Goal: Task Accomplishment & Management: Manage account settings

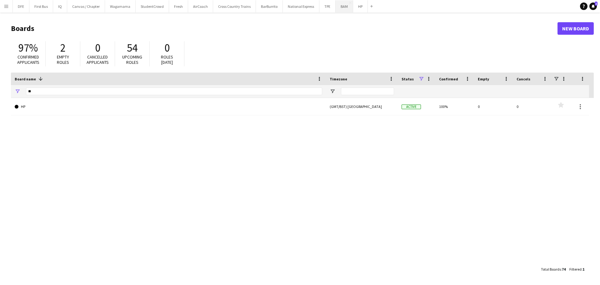
click at [340, 6] on button "BAM Close" at bounding box center [345, 6] width 18 height 12
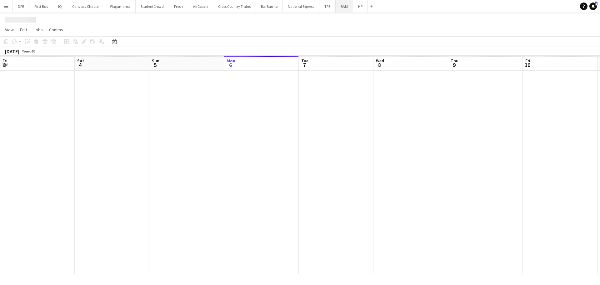
scroll to position [0, 149]
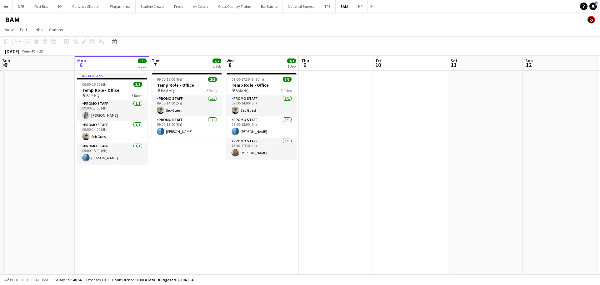
click at [321, 78] on app-date-cell at bounding box center [336, 173] width 75 height 204
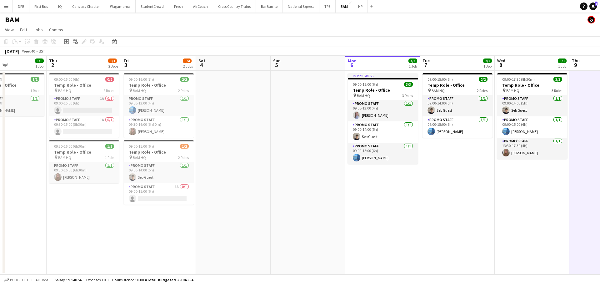
scroll to position [0, 177]
drag, startPoint x: 58, startPoint y: 128, endPoint x: 330, endPoint y: 136, distance: 271.8
click at [330, 136] on app-calendar-viewport "Mon 29 Tue 30 Wed 1 1/1 1 Job Thu 2 1/3 2 Jobs Fri 3 3/4 2 Jobs Sat 4 Sun 5 Mon…" at bounding box center [300, 165] width 600 height 219
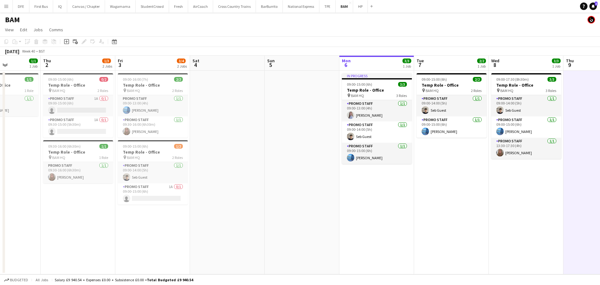
drag, startPoint x: 295, startPoint y: 215, endPoint x: 283, endPoint y: 215, distance: 11.9
click at [284, 215] on app-calendar-viewport "Mon 29 Tue 30 Wed 1 1/1 1 Job Thu 2 1/3 2 Jobs Fri 3 3/4 2 Jobs Sat 4 Sun 5 Mon…" at bounding box center [300, 165] width 600 height 219
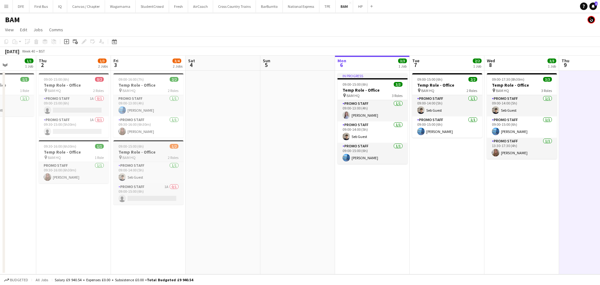
click at [146, 146] on div "09:00-15:00 (6h) 1/2" at bounding box center [148, 146] width 70 height 5
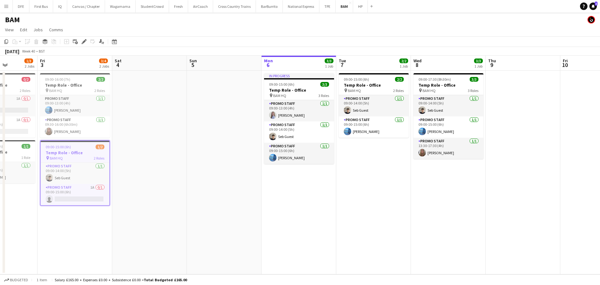
drag, startPoint x: 463, startPoint y: 190, endPoint x: 387, endPoint y: 181, distance: 76.6
click at [392, 184] on app-calendar-viewport "Tue 30 Wed 1 1/1 1 Job Thu 2 1/3 2 Jobs Fri 3 3/4 2 Jobs Sat 4 Sun 5 Mon 6 3/3 …" at bounding box center [300, 165] width 600 height 219
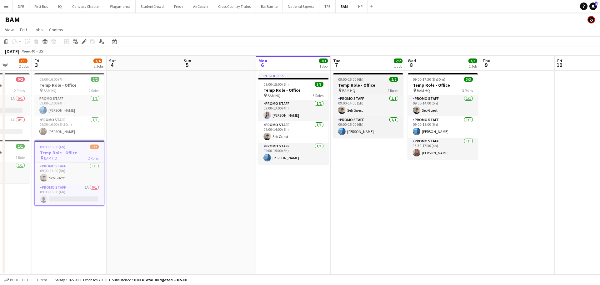
click at [357, 79] on span "09:00-15:00 (6h)" at bounding box center [350, 79] width 25 height 5
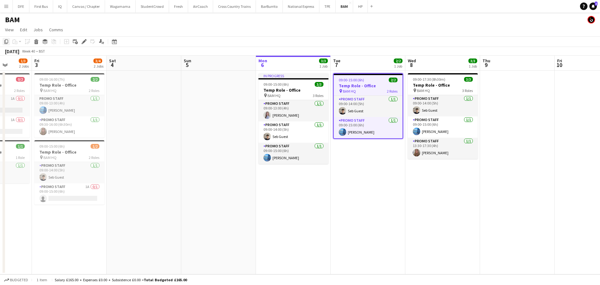
drag, startPoint x: 357, startPoint y: 79, endPoint x: 4, endPoint y: 43, distance: 355.2
click at [4, 43] on icon "Copy" at bounding box center [6, 41] width 5 height 5
click at [522, 90] on app-date-cell at bounding box center [517, 173] width 75 height 204
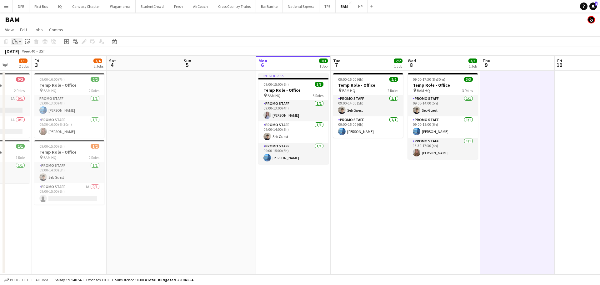
click at [18, 42] on div "Paste" at bounding box center [15, 42] width 8 height 8
click at [32, 65] on link "Paste with crew Ctrl+Shift+V" at bounding box center [46, 64] width 59 height 6
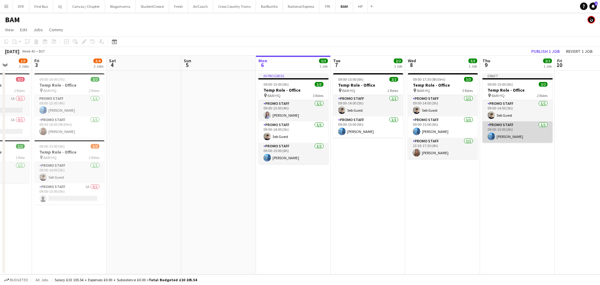
click at [501, 129] on app-card-role "Promo Staff 1/1 09:00-15:00 (6h) Esme Sullivan" at bounding box center [518, 131] width 70 height 21
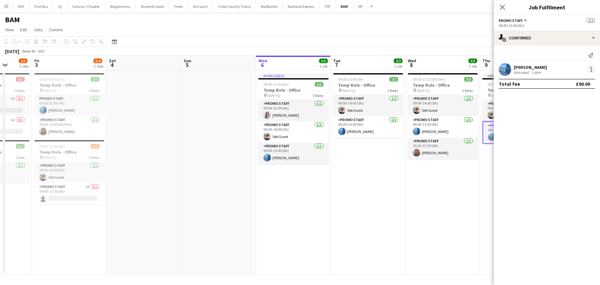
click at [593, 68] on div at bounding box center [592, 70] width 8 height 8
click at [574, 141] on span "Remove" at bounding box center [570, 141] width 39 height 6
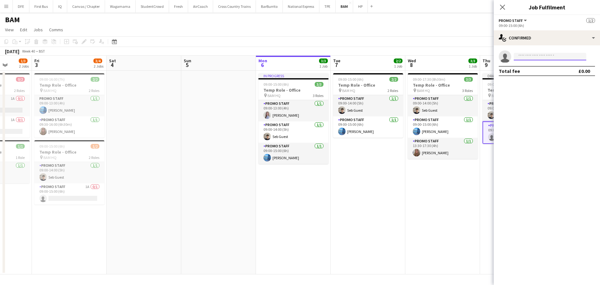
click at [533, 54] on input at bounding box center [550, 57] width 73 height 8
type input "*******"
click at [547, 68] on span "katiestillman@outlook.com" at bounding box center [550, 70] width 63 height 5
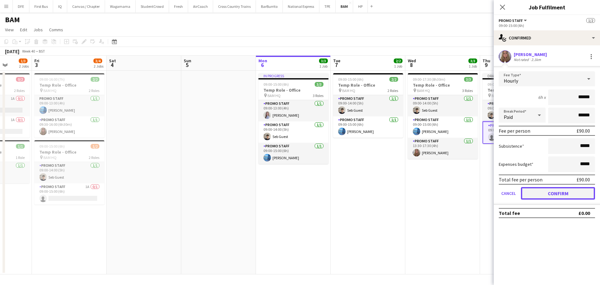
click at [557, 194] on button "Confirm" at bounding box center [558, 193] width 74 height 13
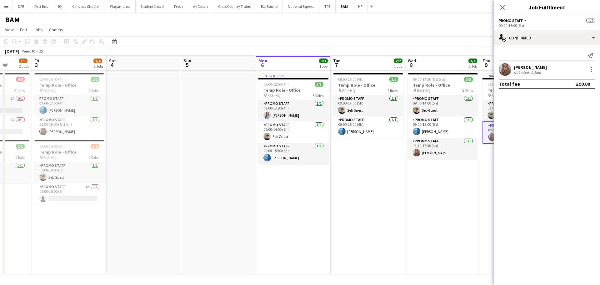
click at [523, 21] on button "Promo Staff" at bounding box center [513, 20] width 29 height 5
click at [486, 204] on app-date-cell "Draft 09:00-15:00 (6h) 2/2 Temp Role - Office pin BAM HQ 2 Roles Promo Staff 1/…" at bounding box center [517, 173] width 75 height 204
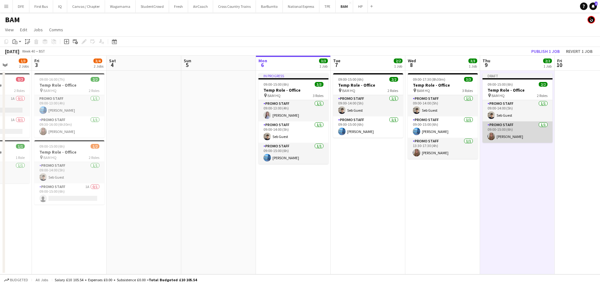
click at [498, 125] on app-card-role "Promo Staff 1/1 09:00-15:00 (6h) Katie Stillman-Jones" at bounding box center [518, 131] width 70 height 21
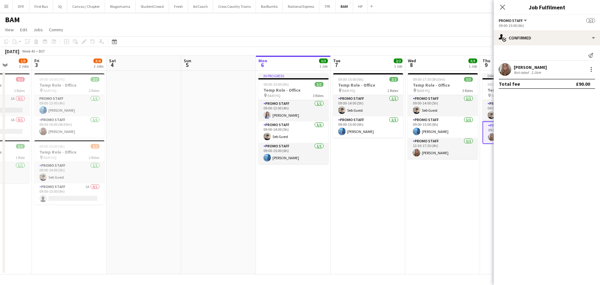
drag, startPoint x: 460, startPoint y: 210, endPoint x: 467, endPoint y: 187, distance: 24.0
click at [461, 210] on app-date-cell "09:00-17:30 (8h30m) 3/3 Temp Role - Office pin BAM HQ 3 Roles Promo Staff 1/1 0…" at bounding box center [442, 173] width 75 height 204
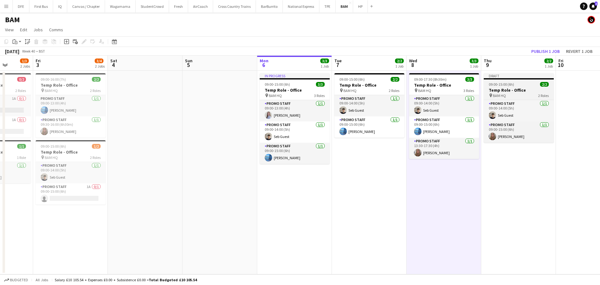
click at [502, 78] on div at bounding box center [519, 78] width 70 height 1
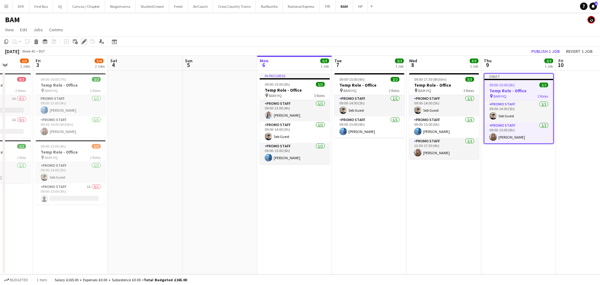
click at [85, 43] on icon "Edit" at bounding box center [84, 41] width 5 height 5
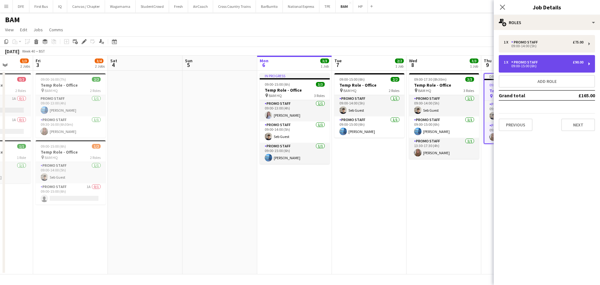
click at [548, 60] on div "1 x Promo Staff £90.00" at bounding box center [544, 62] width 80 height 4
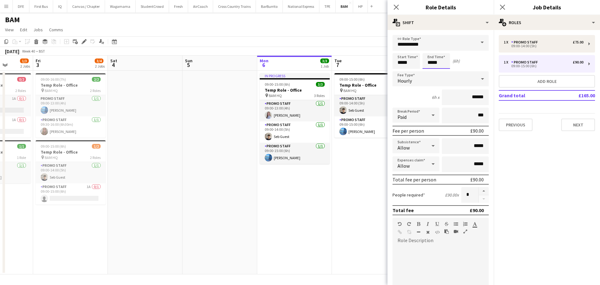
click at [445, 63] on input "*****" at bounding box center [437, 61] width 28 height 16
click at [433, 63] on input "*****" at bounding box center [437, 61] width 28 height 16
type input "*****"
click at [464, 63] on div "Start Time ***** End Time ***** (7h)" at bounding box center [441, 61] width 96 height 16
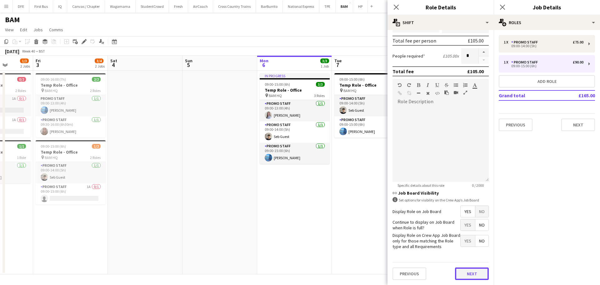
click at [478, 274] on button "Next" at bounding box center [472, 273] width 34 height 13
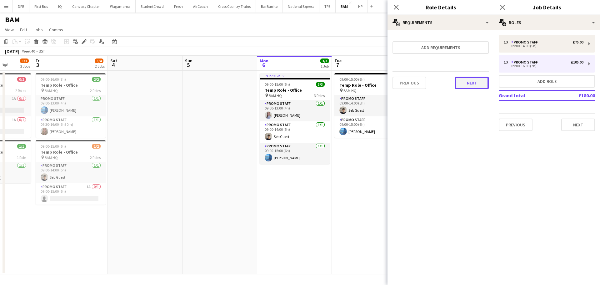
click at [468, 77] on button "Next" at bounding box center [472, 83] width 34 height 13
click at [471, 83] on button "Finish" at bounding box center [477, 84] width 23 height 13
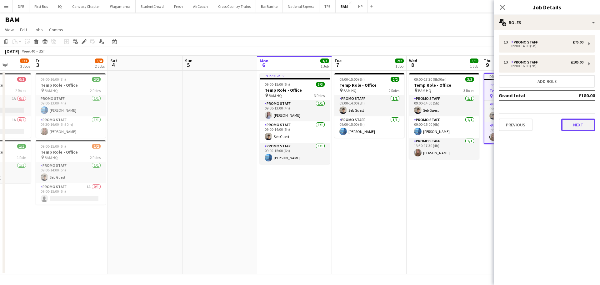
click at [583, 123] on button "Next" at bounding box center [578, 124] width 34 height 13
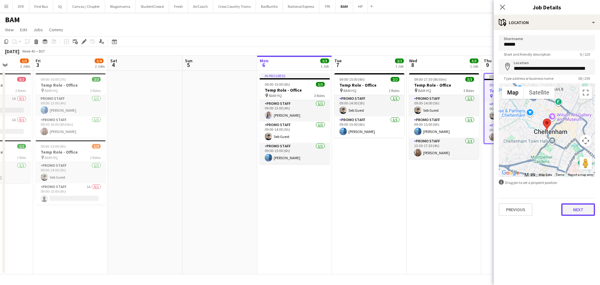
click at [579, 205] on button "Next" at bounding box center [578, 209] width 34 height 13
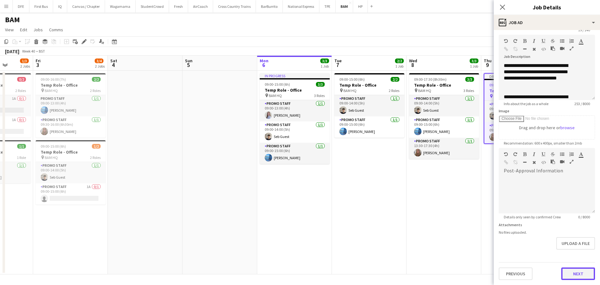
click at [569, 273] on button "Next" at bounding box center [578, 273] width 34 height 13
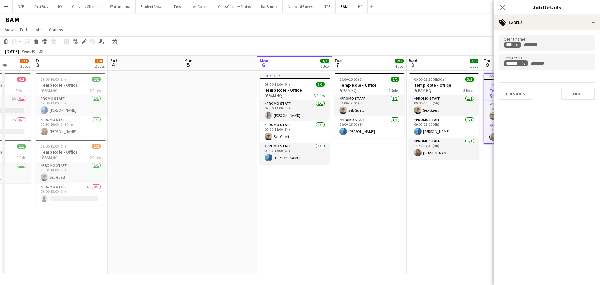
click at [575, 101] on div "Client name *** Project ID ****** Previous Next" at bounding box center [547, 67] width 106 height 75
click at [578, 97] on button "Next" at bounding box center [578, 94] width 34 height 13
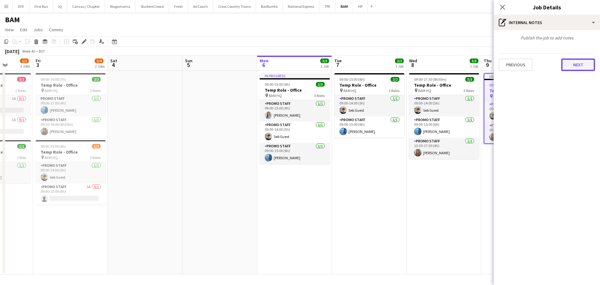
click at [574, 66] on button "Next" at bounding box center [578, 64] width 34 height 13
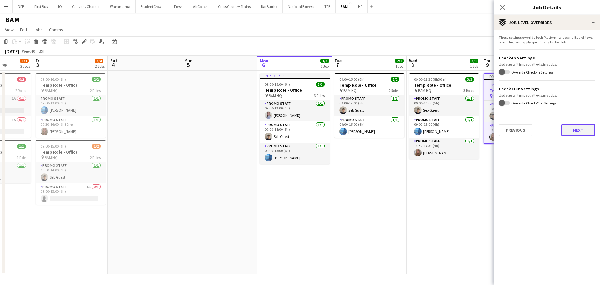
click at [584, 129] on button "Next" at bounding box center [578, 130] width 34 height 13
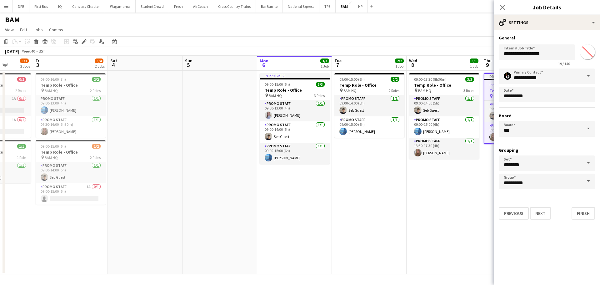
click at [577, 221] on div "**********" at bounding box center [547, 127] width 106 height 194
click at [579, 218] on button "Finish" at bounding box center [583, 213] width 23 height 13
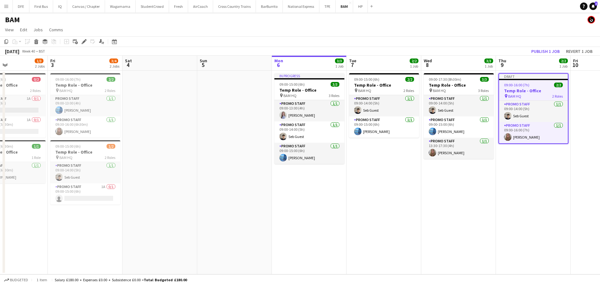
drag, startPoint x: 315, startPoint y: 207, endPoint x: 205, endPoint y: 197, distance: 109.9
click at [205, 197] on app-calendar-viewport "Tue 30 Wed 1 1/1 1 Job Thu 2 1/3 2 Jobs Fri 3 3/4 2 Jobs Sat 4 Sun 5 Mon 6 3/3 …" at bounding box center [300, 165] width 600 height 219
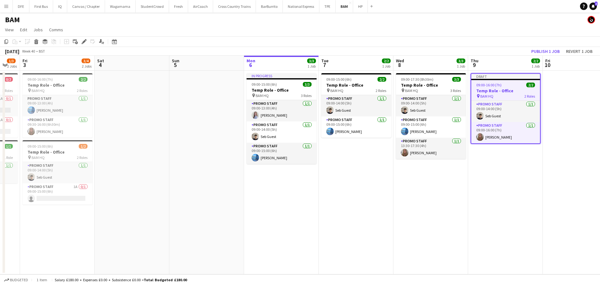
click at [494, 197] on app-calendar-viewport "Tue 30 Wed 1 1/1 1 Job Thu 2 1/3 2 Jobs Fri 3 3/4 2 Jobs Sat 4 Sun 5 Mon 6 3/3 …" at bounding box center [300, 165] width 600 height 219
click at [547, 51] on button "Publish 1 job" at bounding box center [545, 51] width 33 height 8
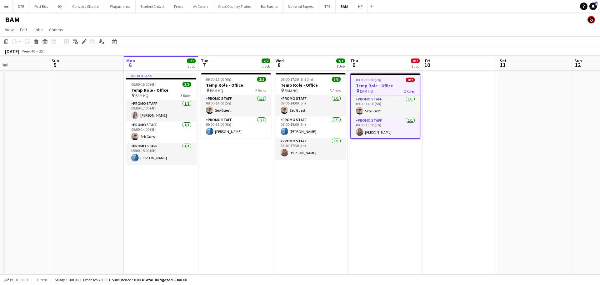
scroll to position [0, 246]
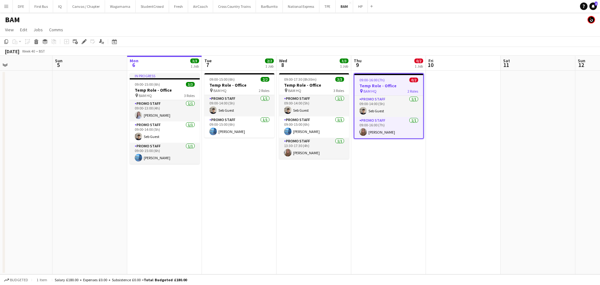
drag, startPoint x: 556, startPoint y: 161, endPoint x: 452, endPoint y: 166, distance: 103.6
click at [452, 166] on app-calendar-viewport "Wed 1 1/1 1 Job Thu 2 1/3 2 Jobs Fri 3 3/4 2 Jobs Sat 4 Sun 5 Mon 6 3/3 1 Job T…" at bounding box center [300, 165] width 600 height 219
click at [361, 169] on app-date-cell "09:00-16:00 (7h) 0/2 Temp Role - Office pin BAM HQ 2 Roles Promo Staff 1/1 09:0…" at bounding box center [388, 173] width 75 height 204
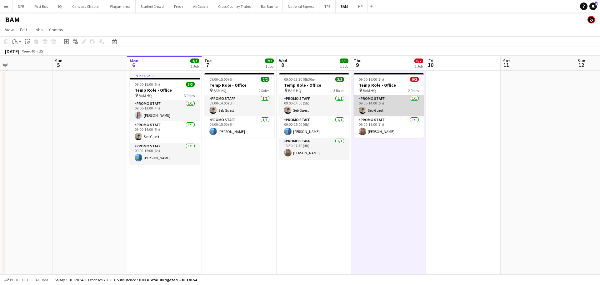
click at [382, 100] on app-card-role "Promo Staff 1/1 09:00-14:00 (5h) Seb Guest" at bounding box center [389, 105] width 70 height 21
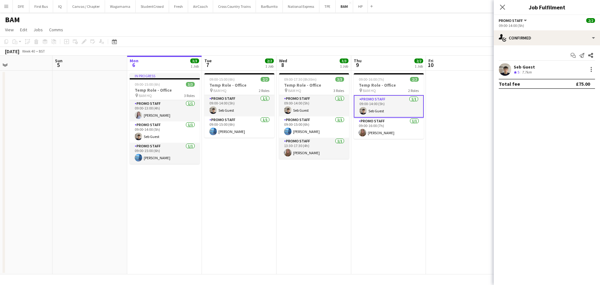
click at [385, 186] on app-date-cell "09:00-16:00 (7h) 2/2 Temp Role - Office pin BAM HQ 2 Roles Promo Staff 1/1 09:0…" at bounding box center [388, 173] width 75 height 204
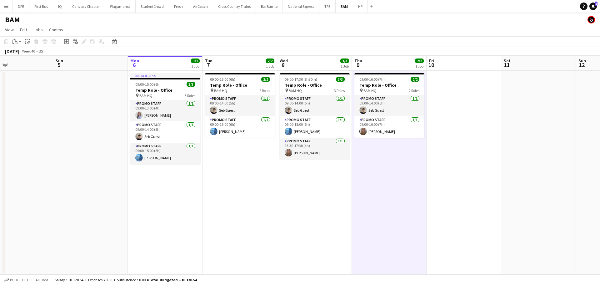
click at [483, 108] on app-date-cell at bounding box center [464, 173] width 75 height 204
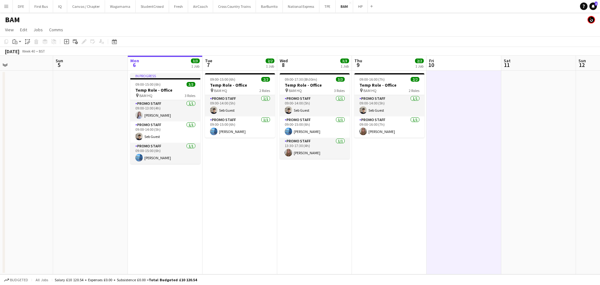
click at [462, 83] on app-date-cell at bounding box center [464, 173] width 75 height 204
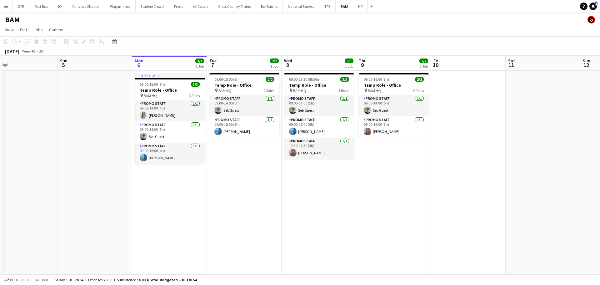
scroll to position [0, 242]
drag, startPoint x: 198, startPoint y: 179, endPoint x: 195, endPoint y: 205, distance: 26.7
click at [195, 205] on app-calendar-viewport "Wed 1 1/1 1 Job Thu 2 1/3 2 Jobs Fri 3 3/4 2 Jobs Sat 4 Sun 5 Mon 6 3/3 1 Job T…" at bounding box center [300, 165] width 600 height 219
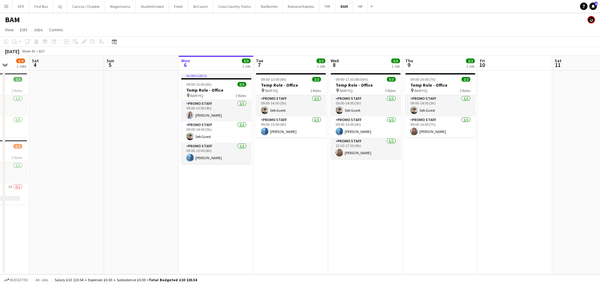
scroll to position [0, 202]
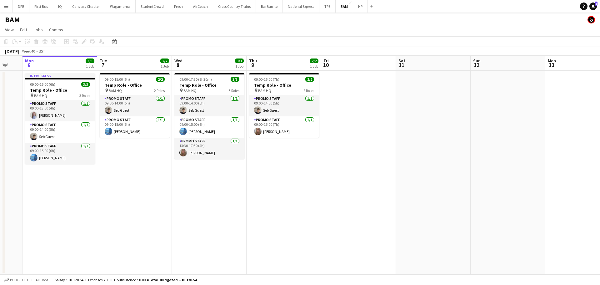
drag, startPoint x: 195, startPoint y: 205, endPoint x: 86, endPoint y: 191, distance: 110.3
click at [86, 191] on app-calendar-viewport "Fri 3 3/4 2 Jobs Sat 4 Sun 5 Mon 6 3/3 1 Job Tue 7 2/2 1 Job Wed 8 3/3 1 Job Th…" at bounding box center [300, 165] width 600 height 219
click at [365, 163] on app-date-cell at bounding box center [358, 173] width 75 height 204
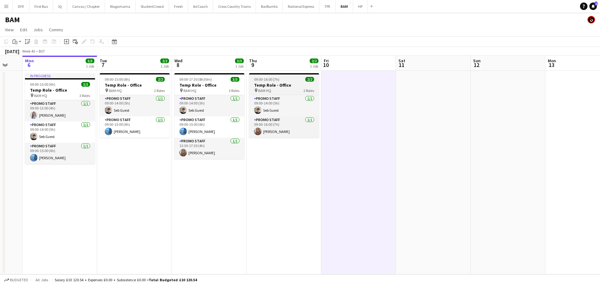
click at [284, 77] on app-job-card "09:00-16:00 (7h) 2/2 Temp Role - Office pin BAM HQ 2 Roles Promo Staff 1/1 09:0…" at bounding box center [284, 105] width 70 height 64
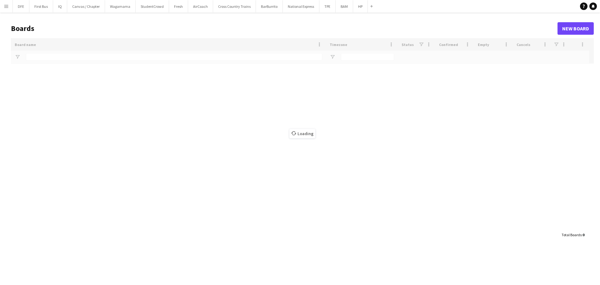
type input "**"
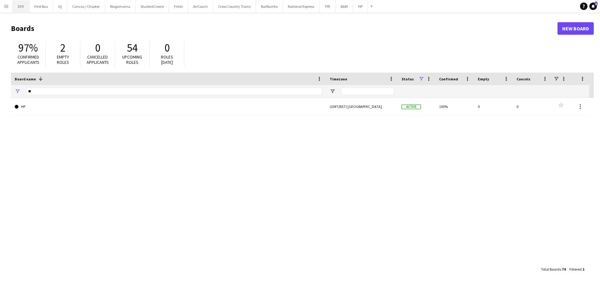
click at [21, 9] on button "DFE Close" at bounding box center [21, 6] width 17 height 12
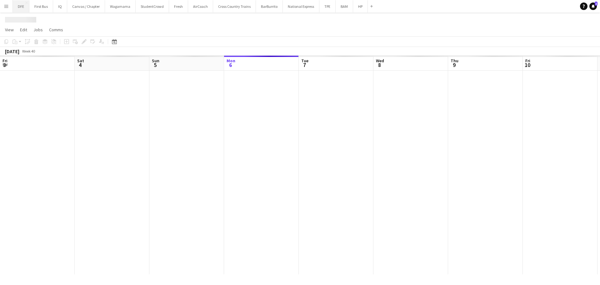
scroll to position [0, 149]
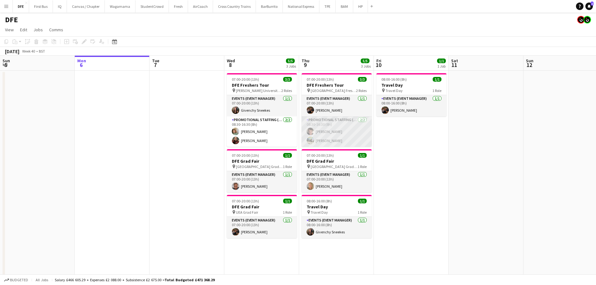
click at [359, 128] on app-card-role "Promotional Staffing (Brand Ambassadors) 2/2 08:30-16:30 (8h) Sebastian Hill Al…" at bounding box center [336, 131] width 70 height 30
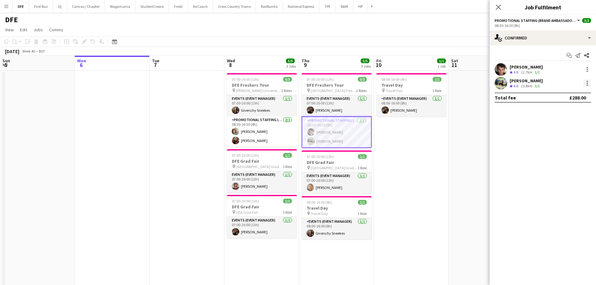
click at [589, 83] on div at bounding box center [587, 83] width 8 height 8
click at [393, 132] on div at bounding box center [298, 142] width 596 height 285
click at [325, 82] on app-job-card "07:00-20:00 (13h) 3/3 DFE Freshers Tour pin London South Bank University Freshe…" at bounding box center [336, 110] width 70 height 75
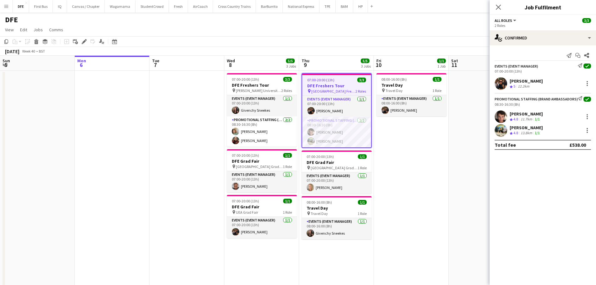
click at [6, 8] on app-icon "Menu" at bounding box center [6, 6] width 5 height 5
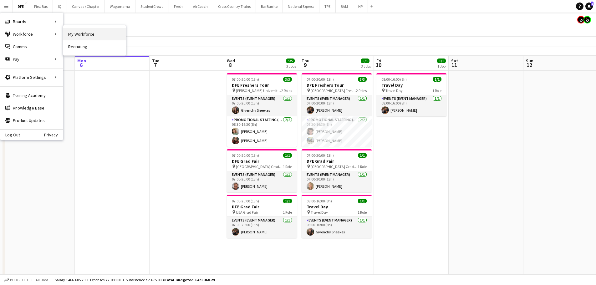
click at [79, 35] on link "My Workforce" at bounding box center [94, 34] width 63 height 13
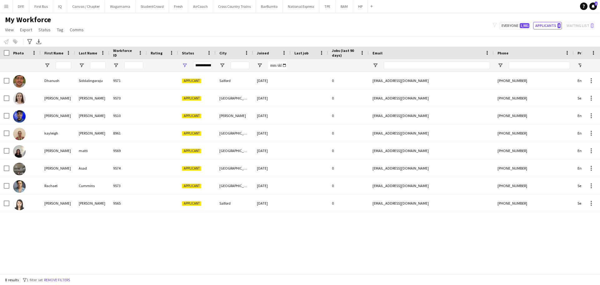
click at [5, 8] on app-icon "Menu" at bounding box center [6, 6] width 5 height 5
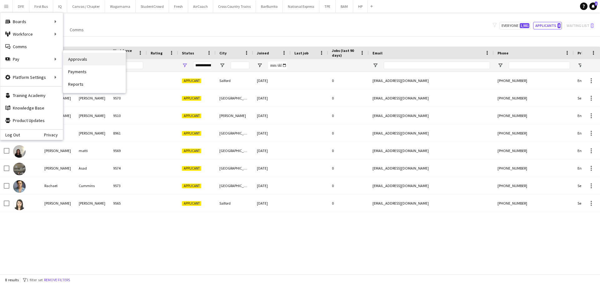
click at [89, 57] on link "Approvals" at bounding box center [94, 59] width 63 height 13
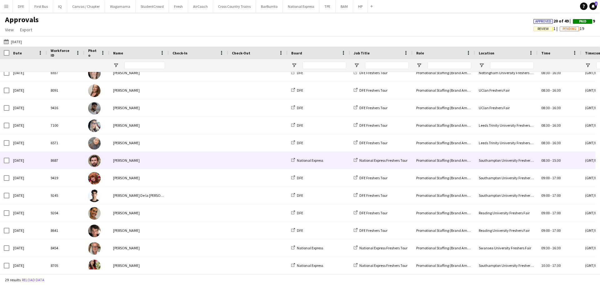
scroll to position [310, 0]
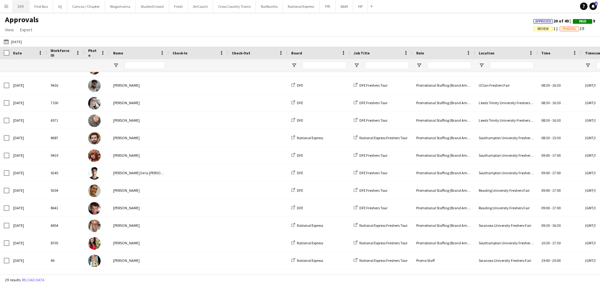
click at [22, 8] on button "DFE Close" at bounding box center [21, 6] width 17 height 12
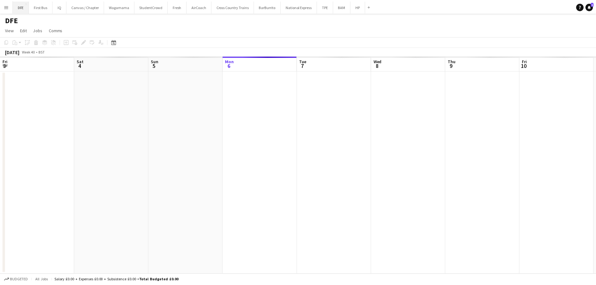
scroll to position [0, 149]
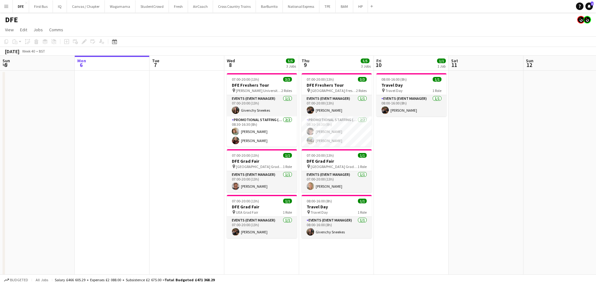
click at [4, 5] on app-icon "Menu" at bounding box center [6, 6] width 5 height 5
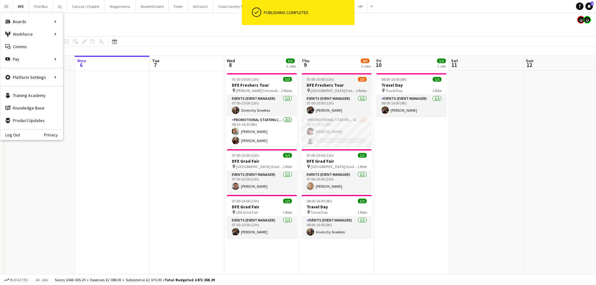
click at [355, 85] on h3 "DFE Freshers Tour" at bounding box center [336, 85] width 70 height 6
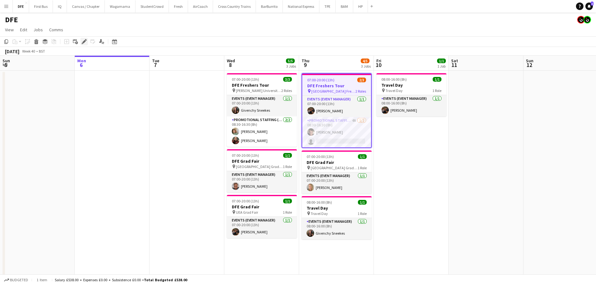
click at [87, 43] on div "Edit" at bounding box center [84, 42] width 8 height 8
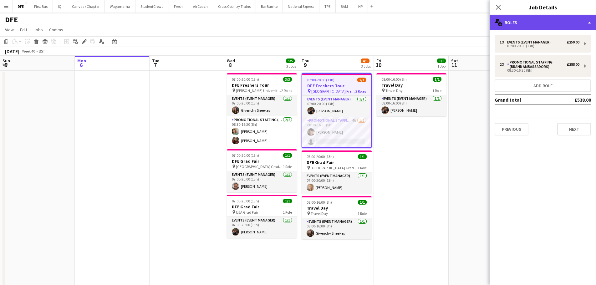
click at [584, 26] on div "multiple-users-add Roles" at bounding box center [542, 22] width 106 height 15
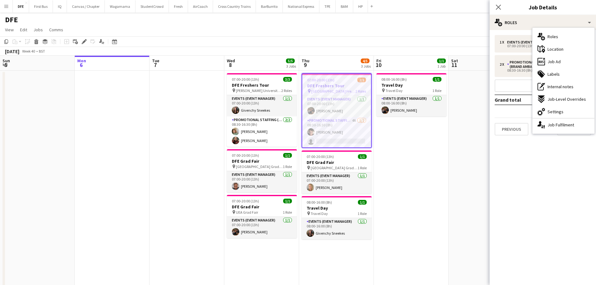
drag, startPoint x: 534, startPoint y: 209, endPoint x: 531, endPoint y: 185, distance: 24.9
click at [536, 209] on mat-expansion-panel "pencil3 General details 1 x Events (Event Manager) £250.00 07:00-20:00 (13h) 2 …" at bounding box center [542, 157] width 106 height 255
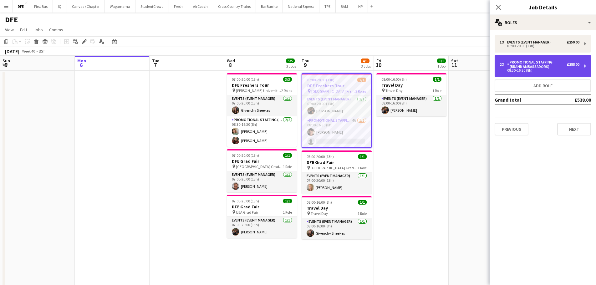
click at [538, 60] on div "Promotional Staffing (Brand Ambassadors)" at bounding box center [537, 64] width 60 height 9
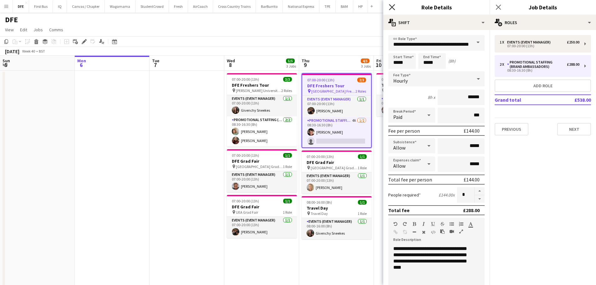
click at [390, 5] on icon at bounding box center [392, 7] width 6 height 6
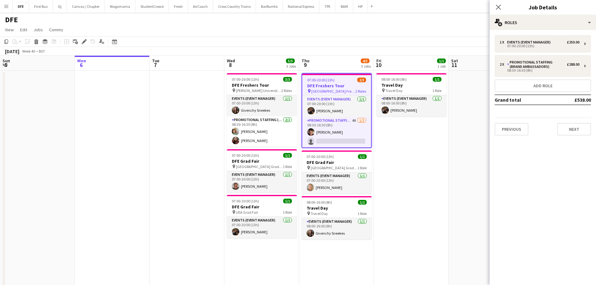
click at [407, 179] on app-date-cell "08:00-16:00 (8h) 1/1 Travel Day pin Travel Day 1 Role Events (Event Manager) 1/…" at bounding box center [411, 180] width 75 height 218
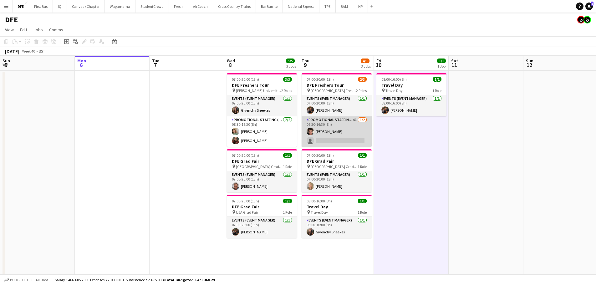
click at [319, 127] on app-card-role "Promotional Staffing (Brand Ambassadors) 4A 1/2 08:30-16:30 (8h) Sebastian Hill…" at bounding box center [336, 131] width 70 height 30
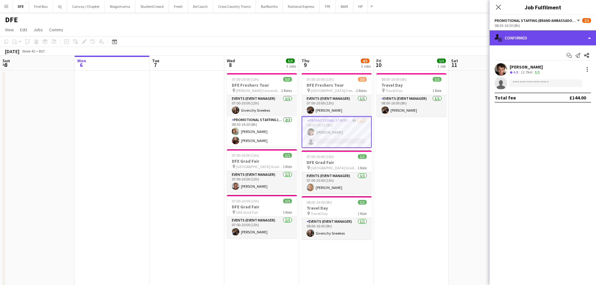
click at [591, 36] on div "single-neutral-actions-check-2 Confirmed" at bounding box center [542, 37] width 106 height 15
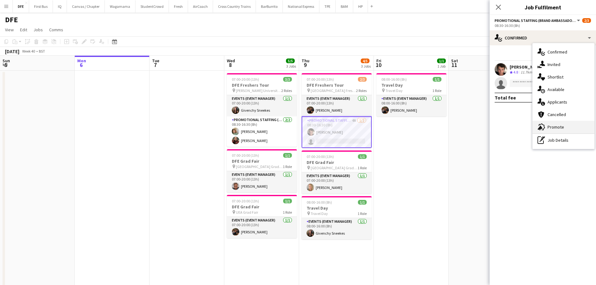
click at [555, 130] on div "advertising-megaphone Promote" at bounding box center [563, 127] width 62 height 13
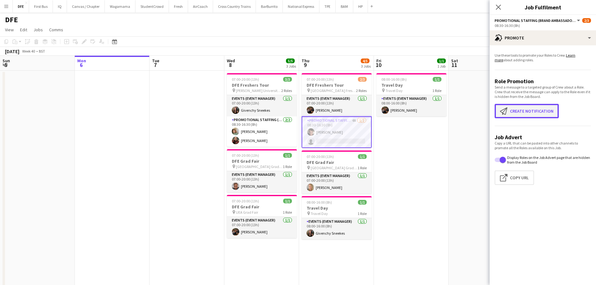
click at [539, 113] on button "Create notification Create notification" at bounding box center [526, 111] width 64 height 14
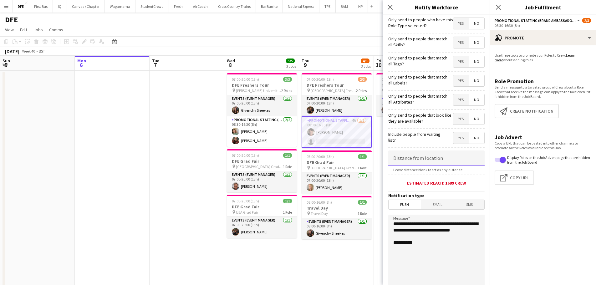
click at [440, 160] on input at bounding box center [436, 158] width 96 height 16
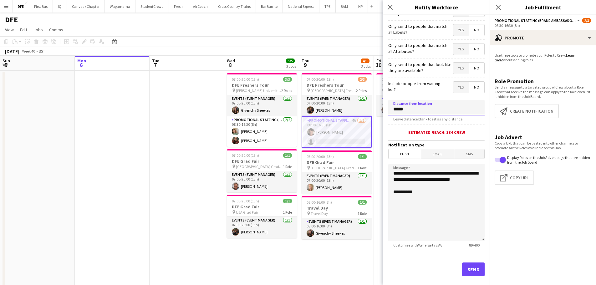
scroll to position [59, 0]
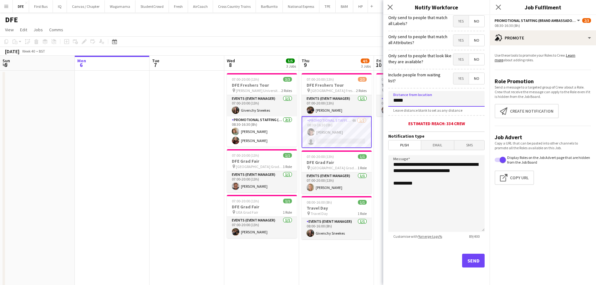
type input "*****"
click at [465, 259] on button "Send" at bounding box center [473, 261] width 23 height 14
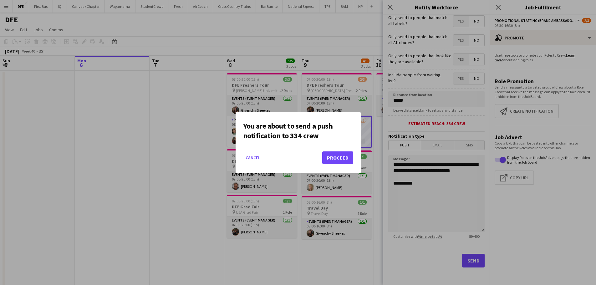
click at [341, 150] on mat-dialog-actions "Cancel Proceed" at bounding box center [298, 160] width 110 height 27
click at [343, 157] on button "Proceed" at bounding box center [337, 157] width 31 height 13
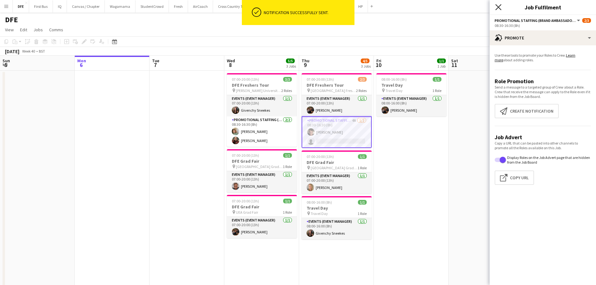
click at [495, 6] on icon "Close pop-in" at bounding box center [498, 7] width 6 height 6
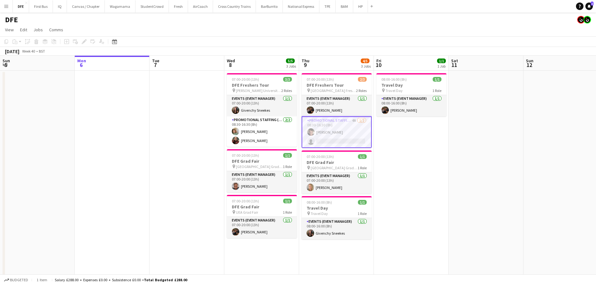
drag, startPoint x: 499, startPoint y: 182, endPoint x: 475, endPoint y: 172, distance: 26.5
click at [500, 182] on app-date-cell at bounding box center [485, 180] width 75 height 218
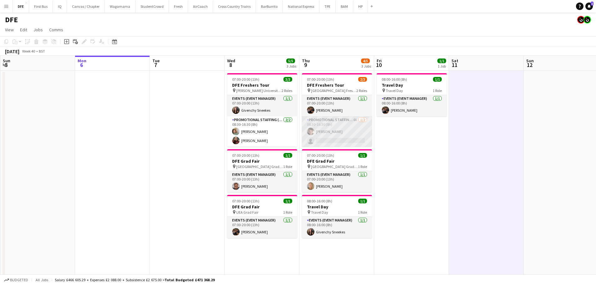
click at [335, 119] on app-card-role "Promotional Staffing (Brand Ambassadors) 4A 1/2 08:30-16:30 (8h) Sebastian Hill…" at bounding box center [337, 131] width 70 height 30
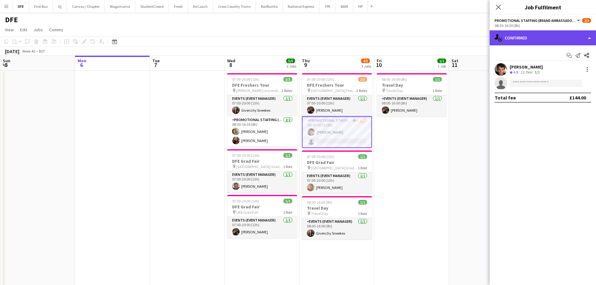
click at [566, 39] on div "single-neutral-actions-check-2 Confirmed" at bounding box center [542, 37] width 106 height 15
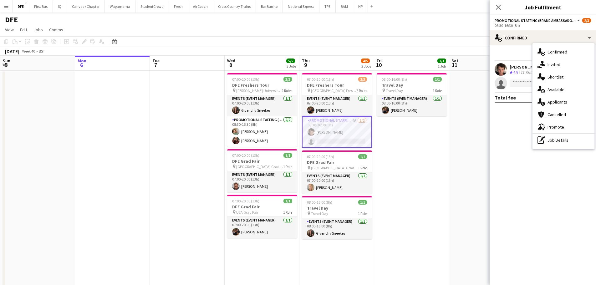
click at [565, 104] on span "Applicants" at bounding box center [557, 102] width 20 height 6
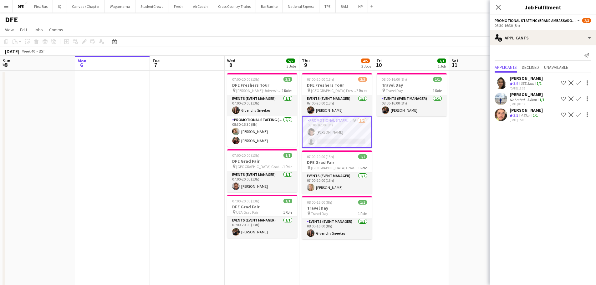
click at [399, 138] on app-date-cell "08:00-16:00 (8h) 1/1 Travel Day pin Travel Day 1 Role Events (Event Manager) 1/…" at bounding box center [411, 180] width 75 height 218
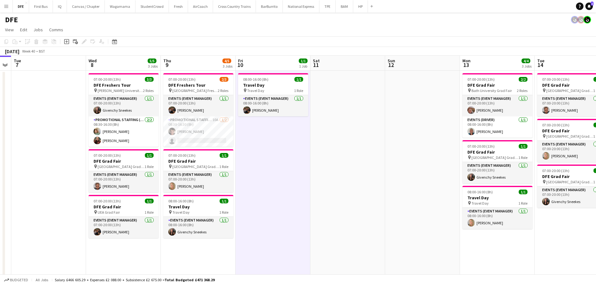
scroll to position [0, 213]
drag, startPoint x: 494, startPoint y: 204, endPoint x: 384, endPoint y: 216, distance: 111.0
click at [384, 216] on app-calendar-viewport "Sat 4 3/3 1 Job Sun 5 Mon 6 Tue 7 Wed 8 5/5 3 Jobs Thu 9 4/5 3 Jobs Fri 10 1/1 …" at bounding box center [298, 216] width 596 height 320
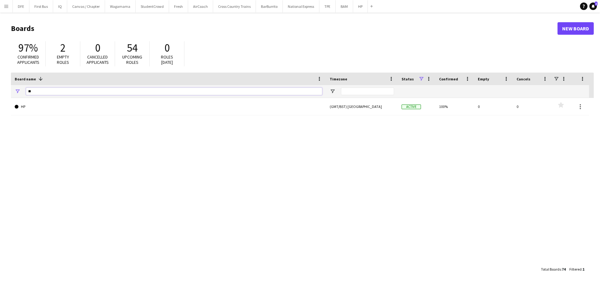
click at [53, 88] on input "**" at bounding box center [174, 92] width 296 height 8
type input "*"
